Goal: Navigation & Orientation: Go to known website

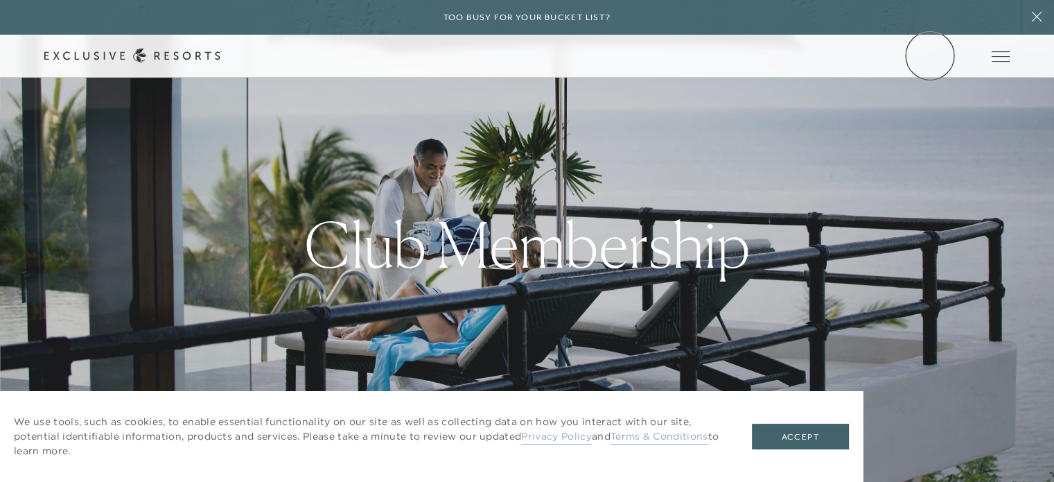
click at [0, 0] on link "Member Login" at bounding box center [0, 0] width 0 height 0
